Goal: Task Accomplishment & Management: Manage account settings

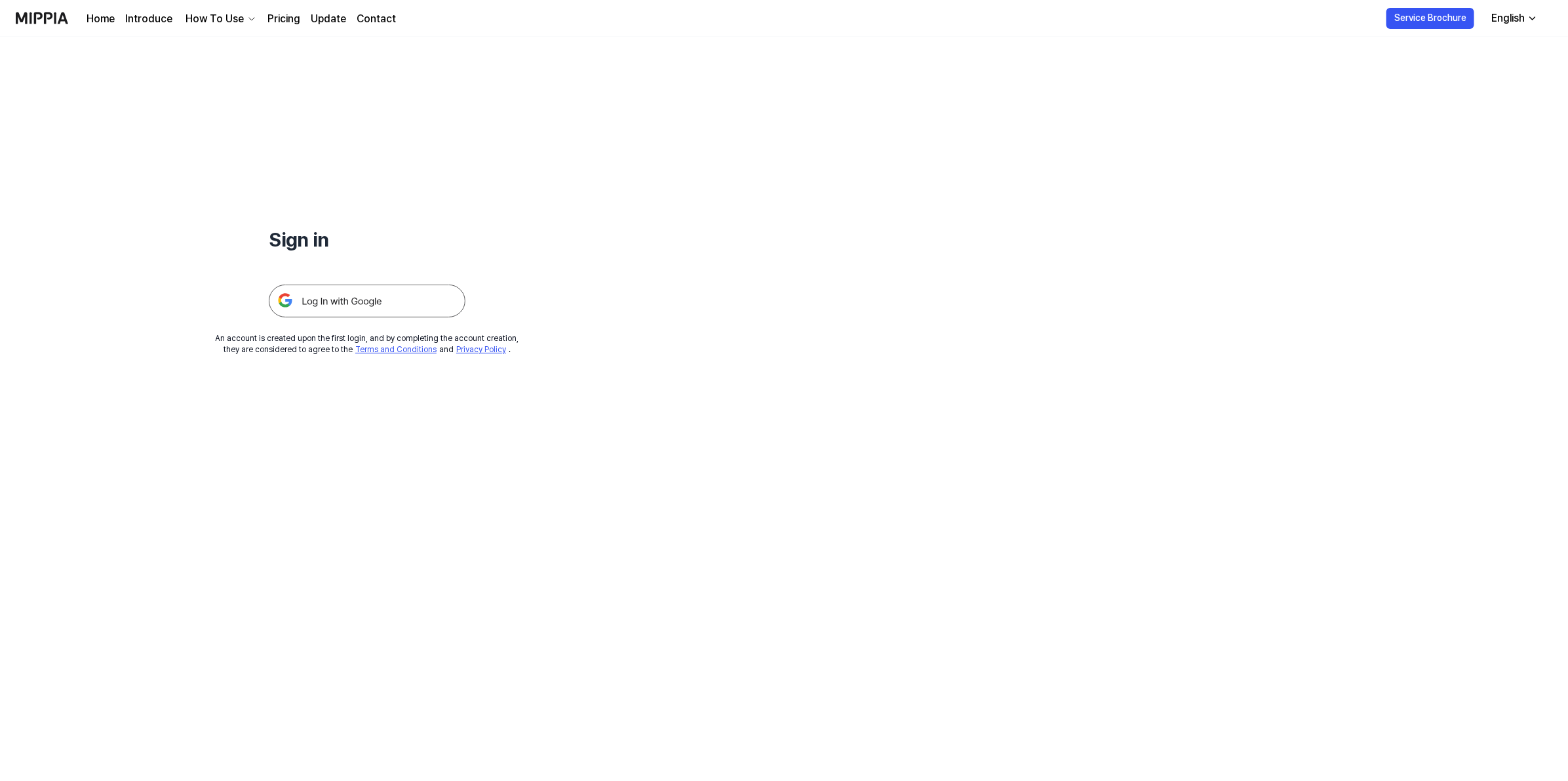
click at [413, 307] on img at bounding box center [367, 301] width 196 height 33
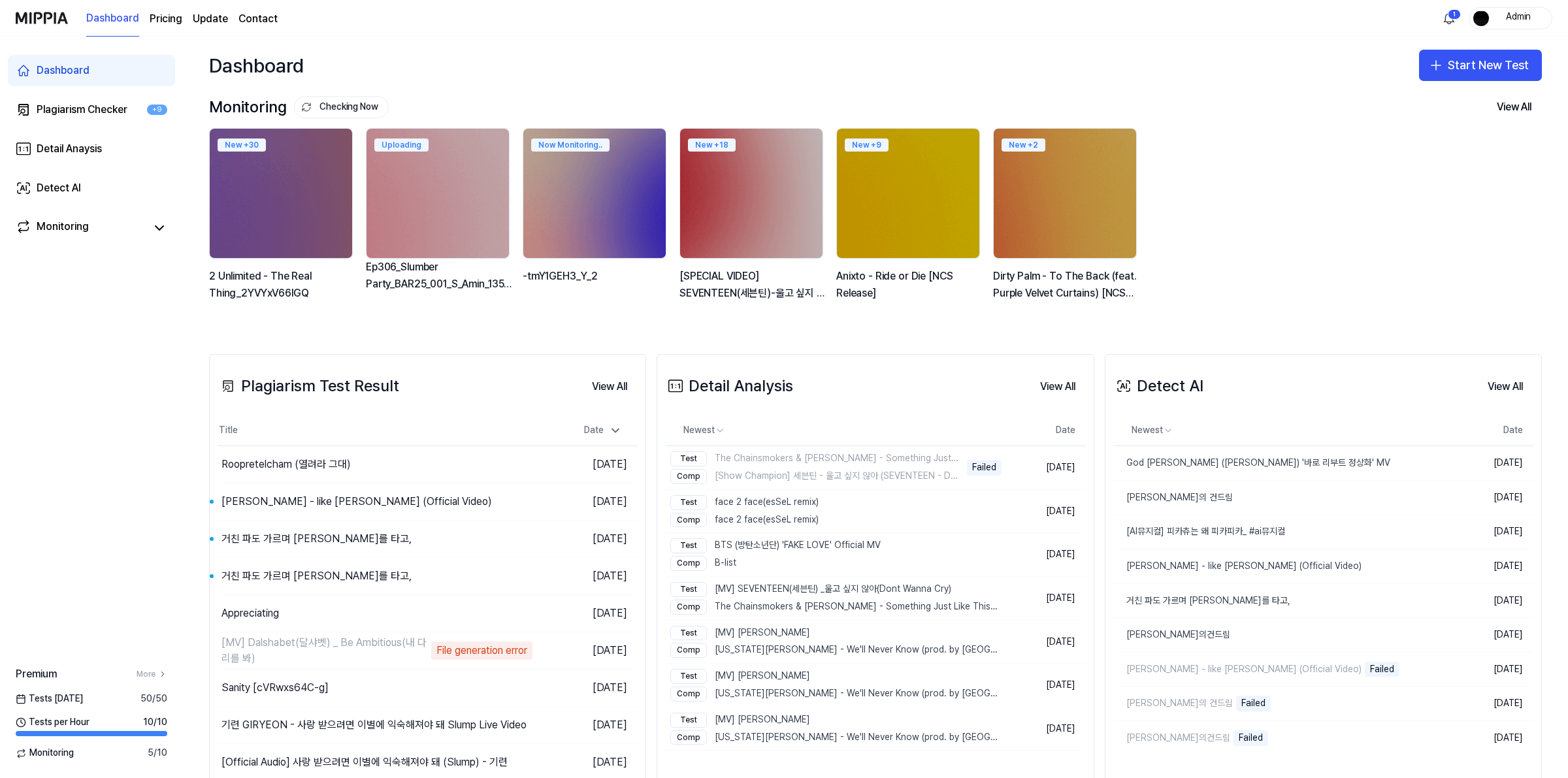
click at [1476, 14] on img "button" at bounding box center [1481, 18] width 16 height 16
click at [1425, 113] on button "Log out" at bounding box center [1469, 115] width 150 height 13
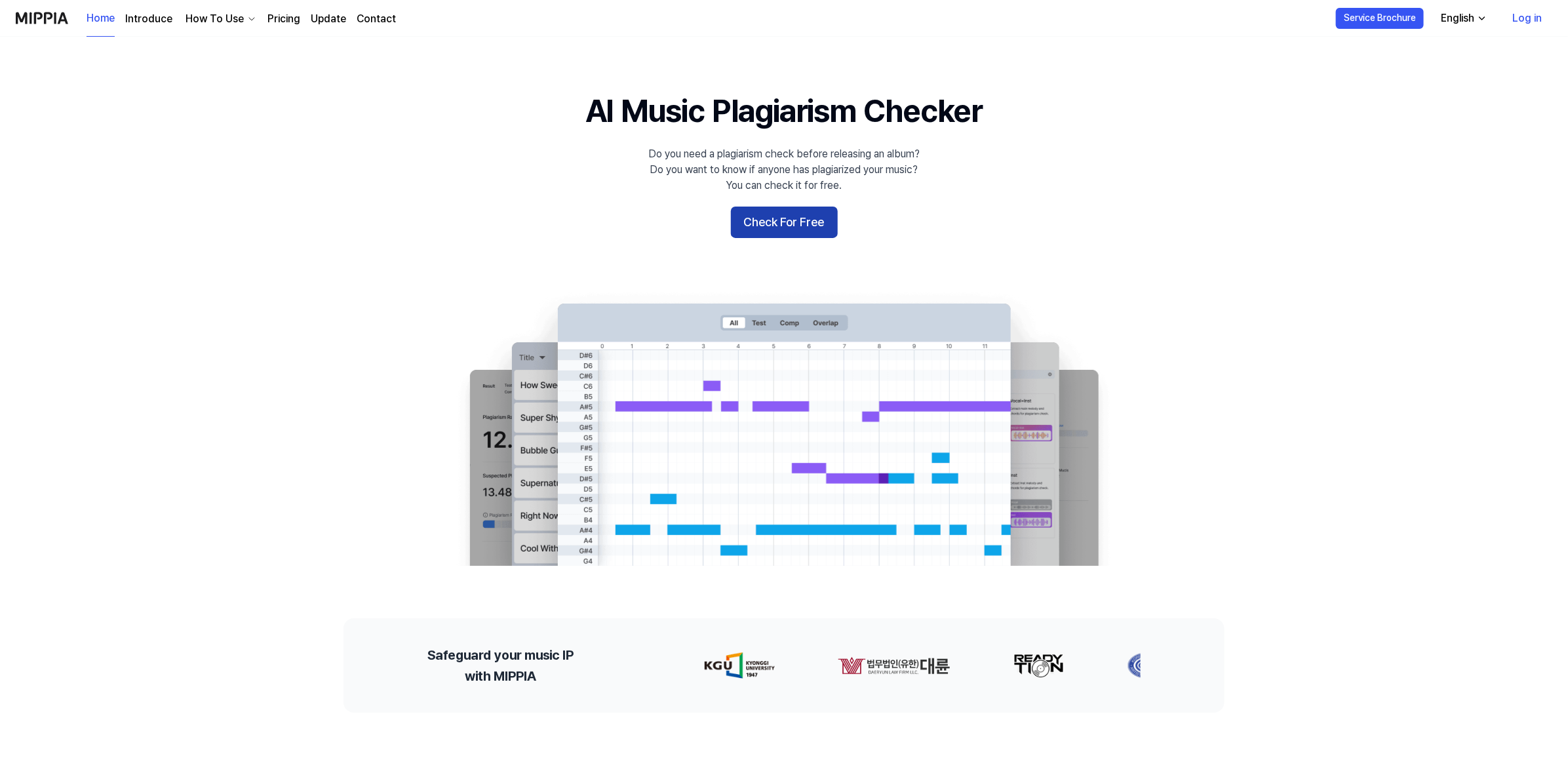
click at [802, 231] on button "Check For Free" at bounding box center [784, 222] width 107 height 32
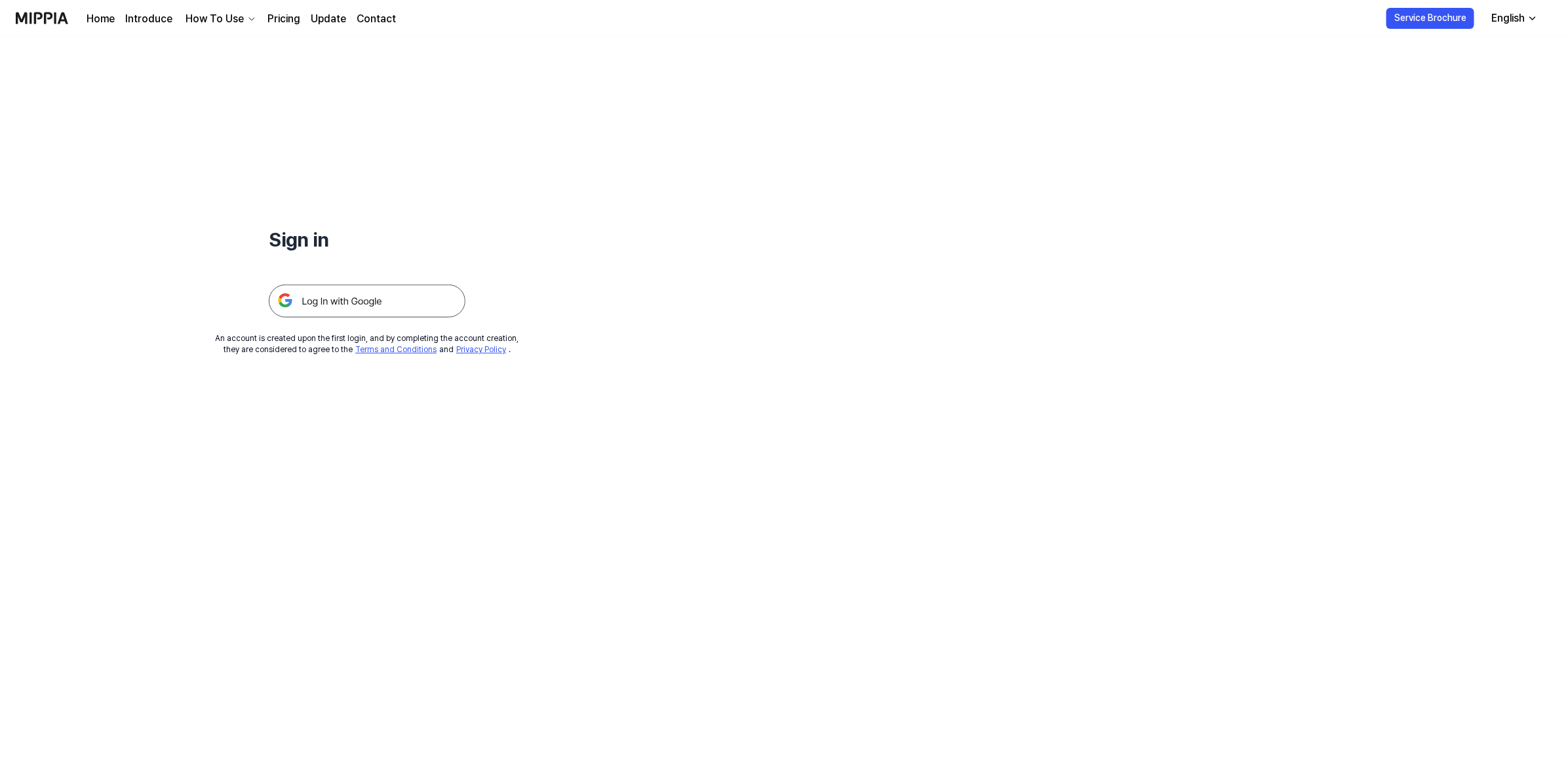
click at [452, 296] on img at bounding box center [367, 301] width 196 height 33
